Goal: Navigation & Orientation: Go to known website

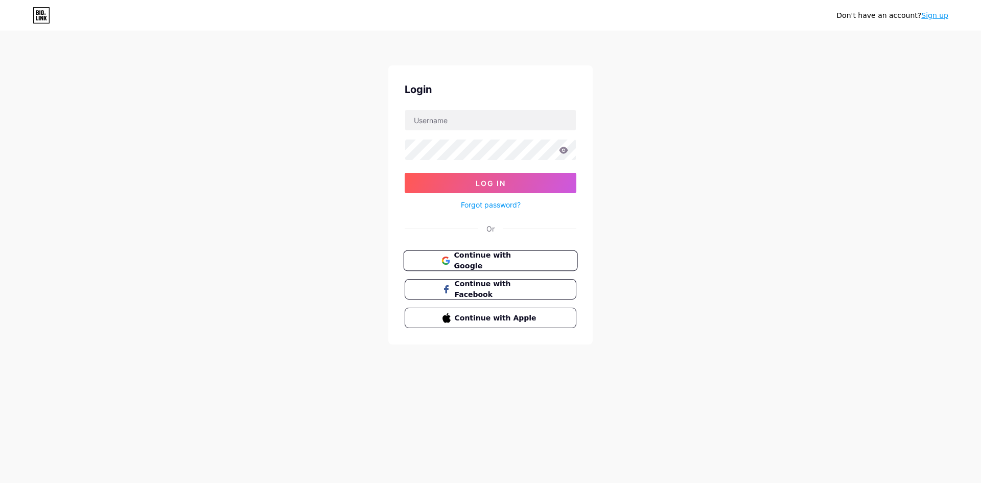
click at [489, 255] on span "Continue with Google" at bounding box center [496, 261] width 85 height 22
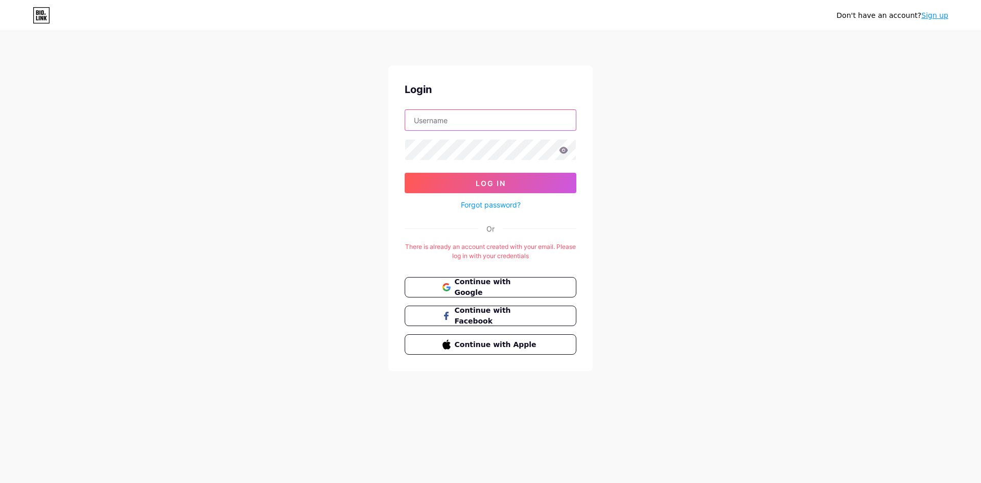
click at [487, 121] on input "text" at bounding box center [490, 120] width 171 height 20
type input "aditiyapangestu84@gmail.com"
click at [405, 173] on button "Log In" at bounding box center [491, 183] width 172 height 20
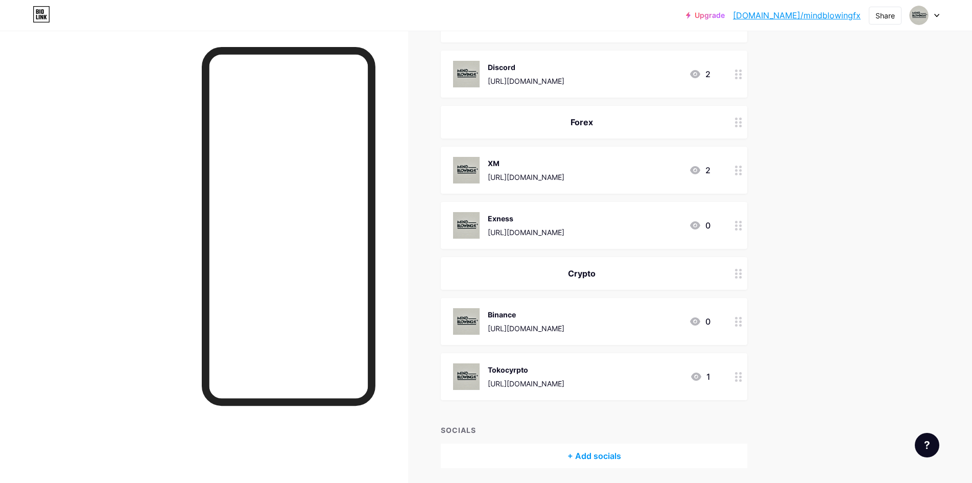
scroll to position [153, 0]
